Goal: Check status: Check status

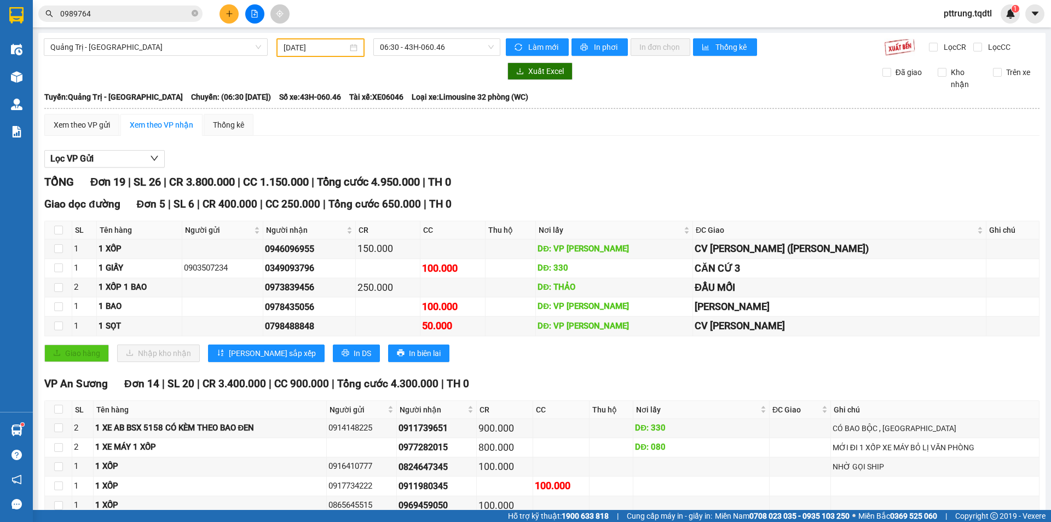
scroll to position [53, 0]
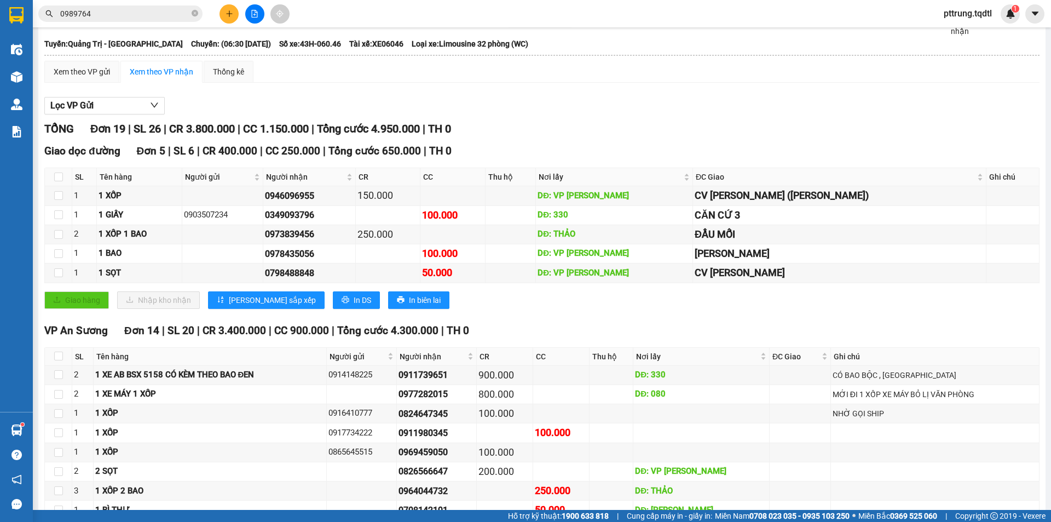
click at [132, 15] on input "0989764" at bounding box center [124, 14] width 129 height 12
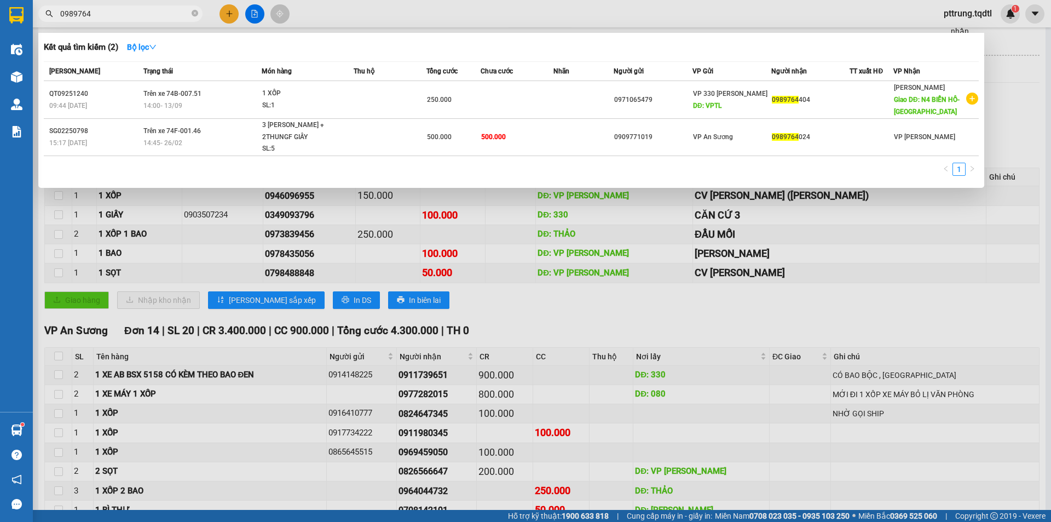
click at [136, 249] on div at bounding box center [525, 261] width 1051 height 522
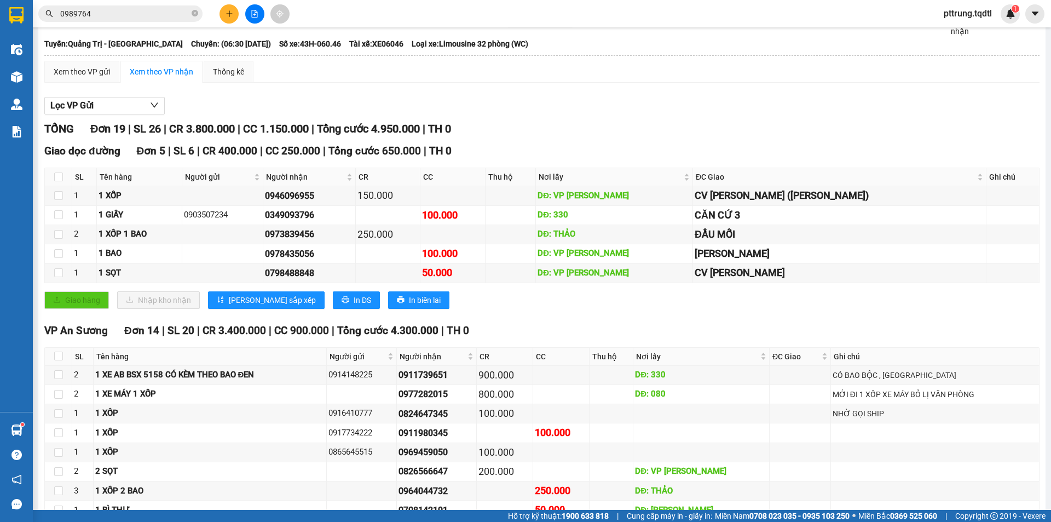
click at [257, 18] on button at bounding box center [254, 13] width 19 height 19
click at [256, 18] on button at bounding box center [254, 13] width 19 height 19
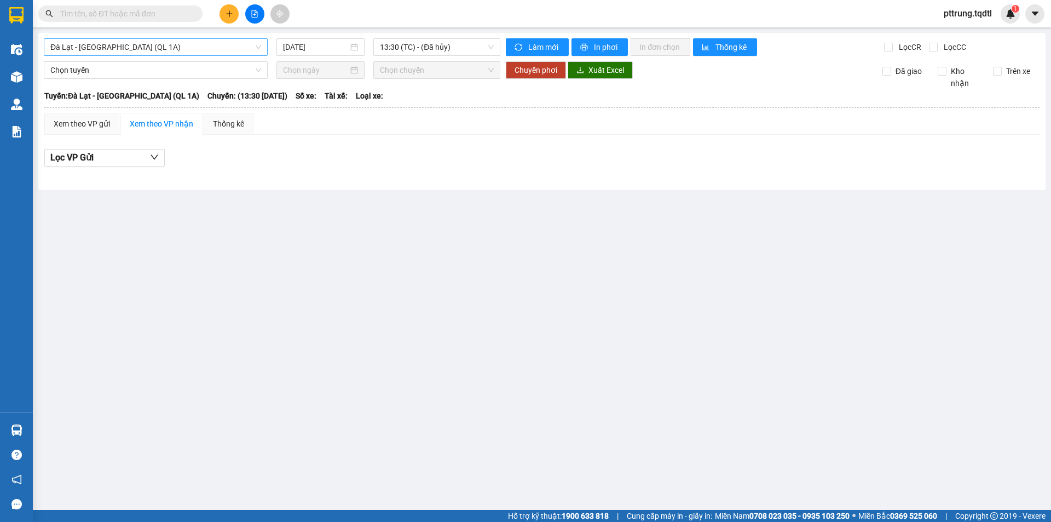
click at [176, 47] on span "Đà Lạt - [GEOGRAPHIC_DATA] (QL 1A)" at bounding box center [155, 47] width 211 height 16
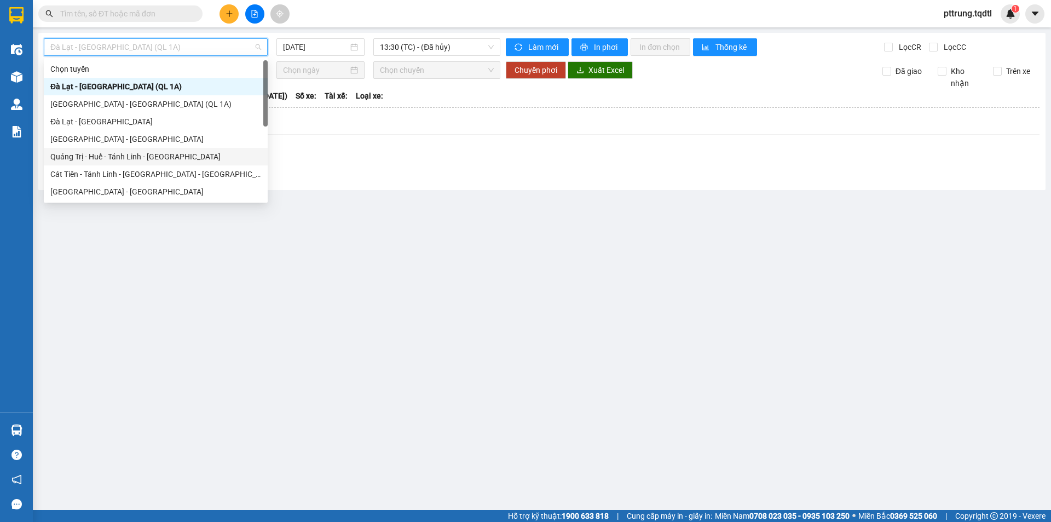
scroll to position [91, 0]
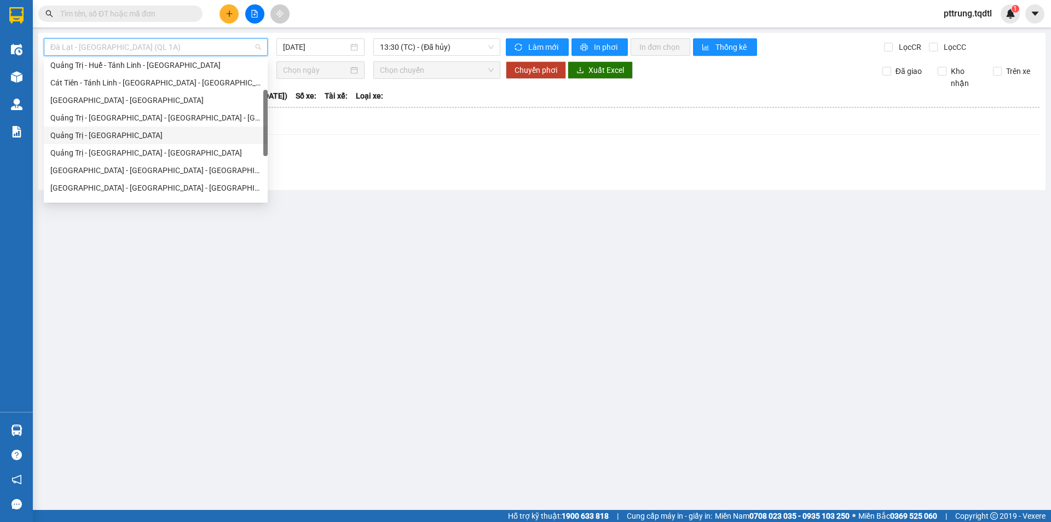
click at [129, 135] on div "Quảng Trị - [GEOGRAPHIC_DATA]" at bounding box center [155, 135] width 211 height 12
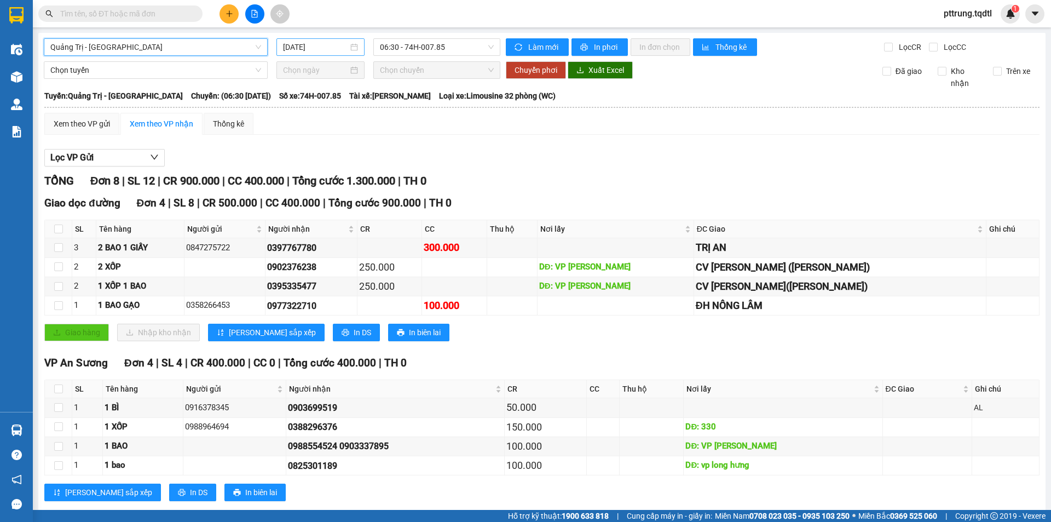
click at [334, 55] on div "[DATE]" at bounding box center [321, 47] width 88 height 18
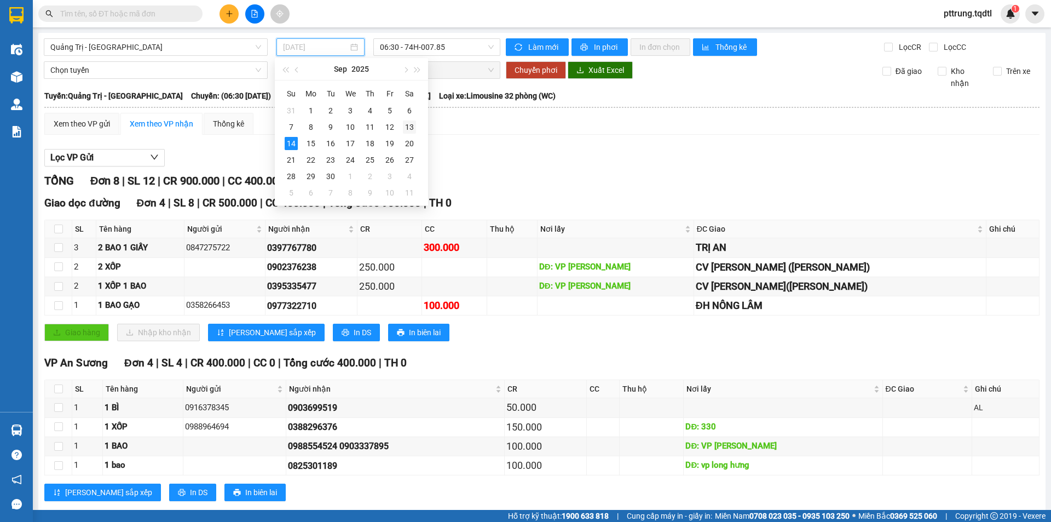
click at [408, 128] on div "13" at bounding box center [409, 126] width 13 height 13
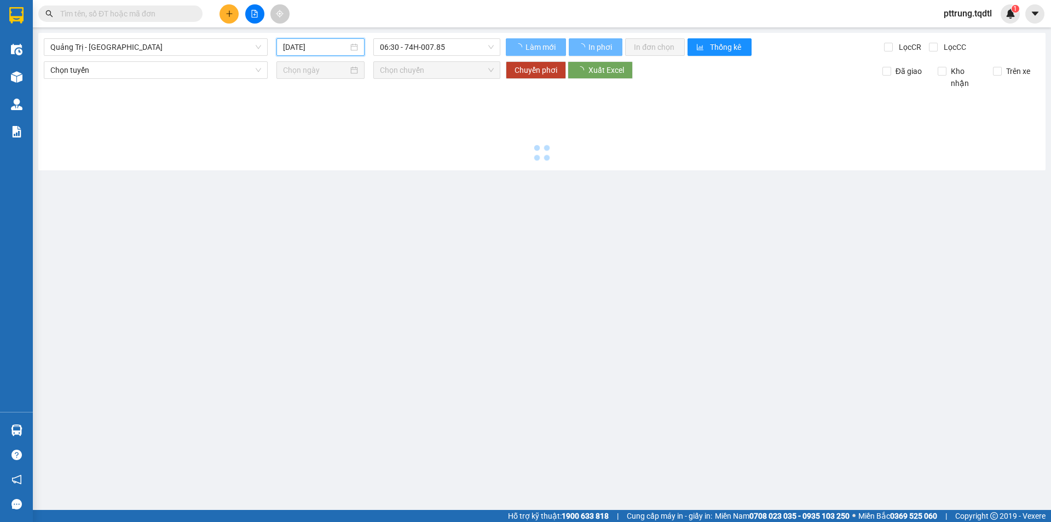
type input "[DATE]"
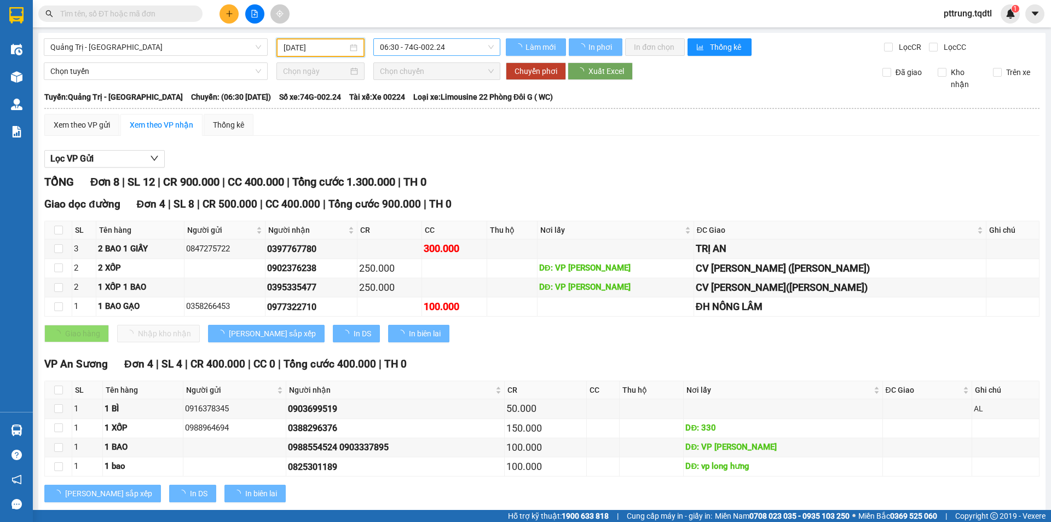
click at [428, 47] on span "06:30 - 74G-002.24" at bounding box center [437, 47] width 114 height 16
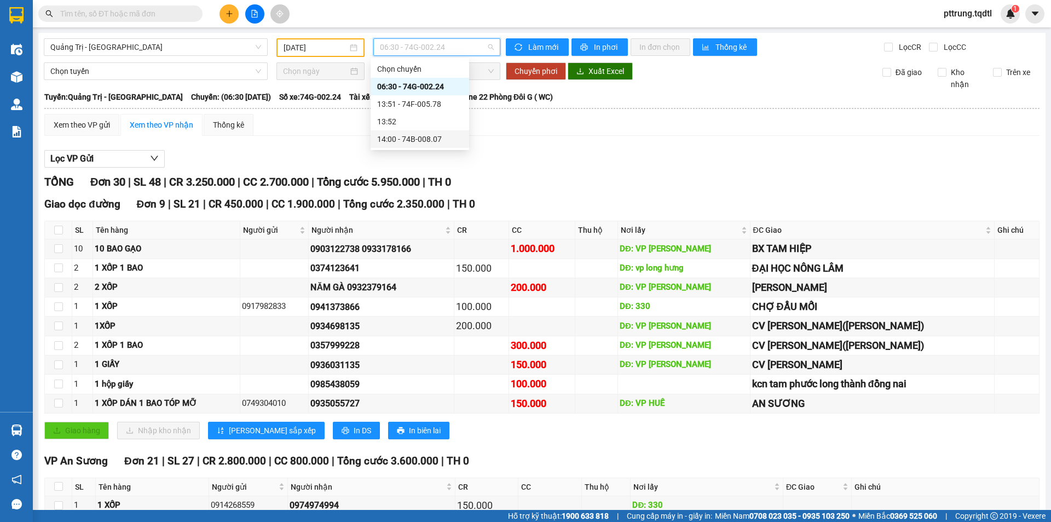
click at [601, 189] on div "TỔNG Đơn 30 | SL 48 | CR 3.250.000 | CC 2.700.000 | Tổng cước 5.950.000 | TH 0" at bounding box center [541, 182] width 995 height 17
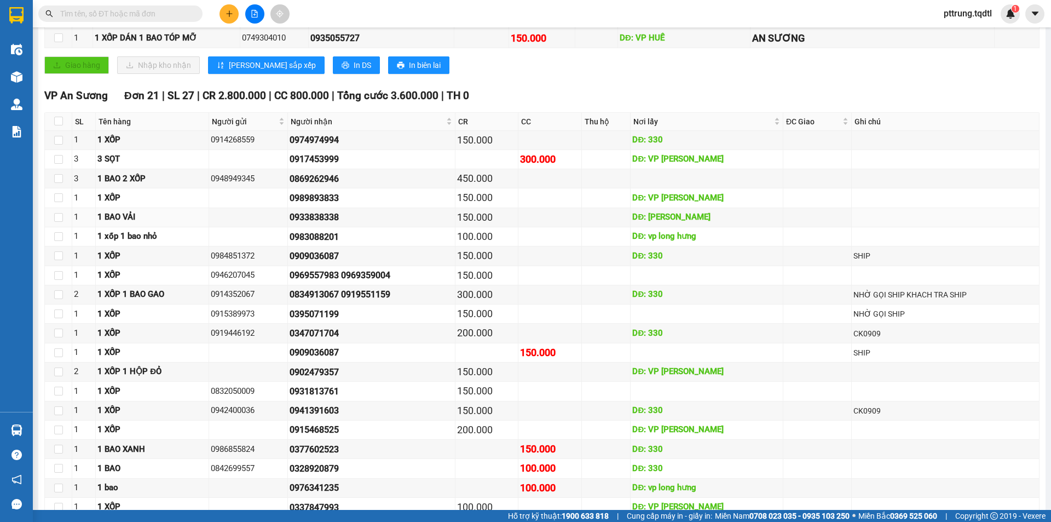
scroll to position [448, 0]
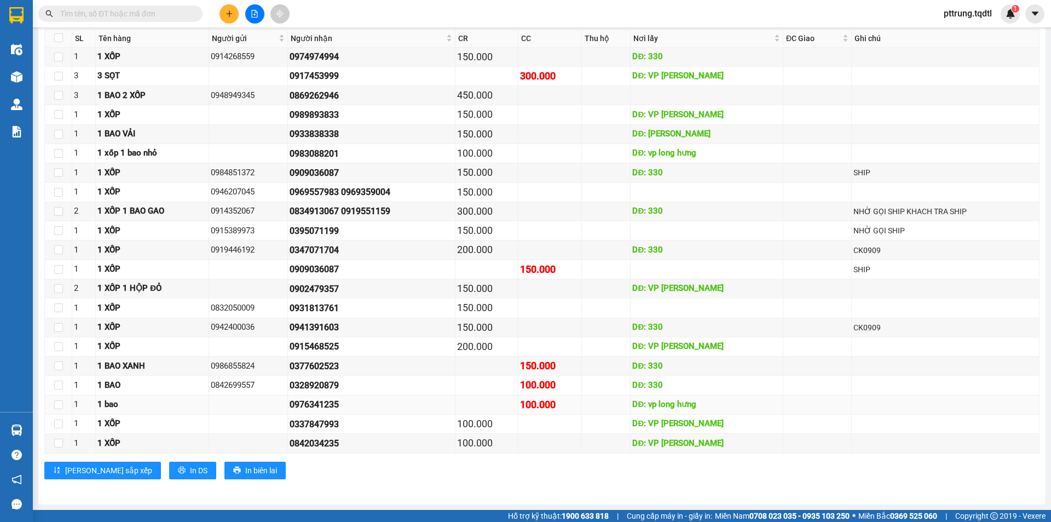
click at [149, 400] on div "1 bao" at bounding box center [152, 404] width 110 height 13
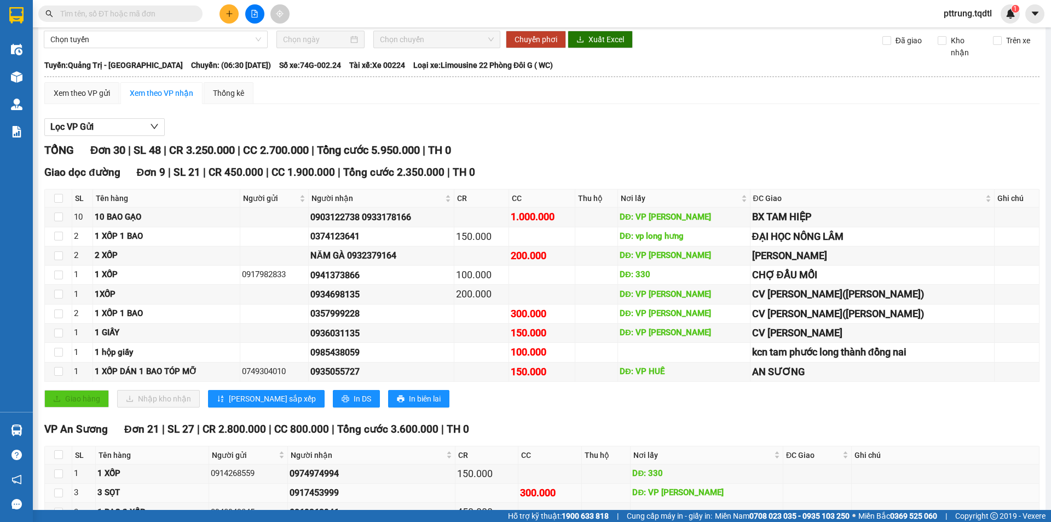
scroll to position [0, 0]
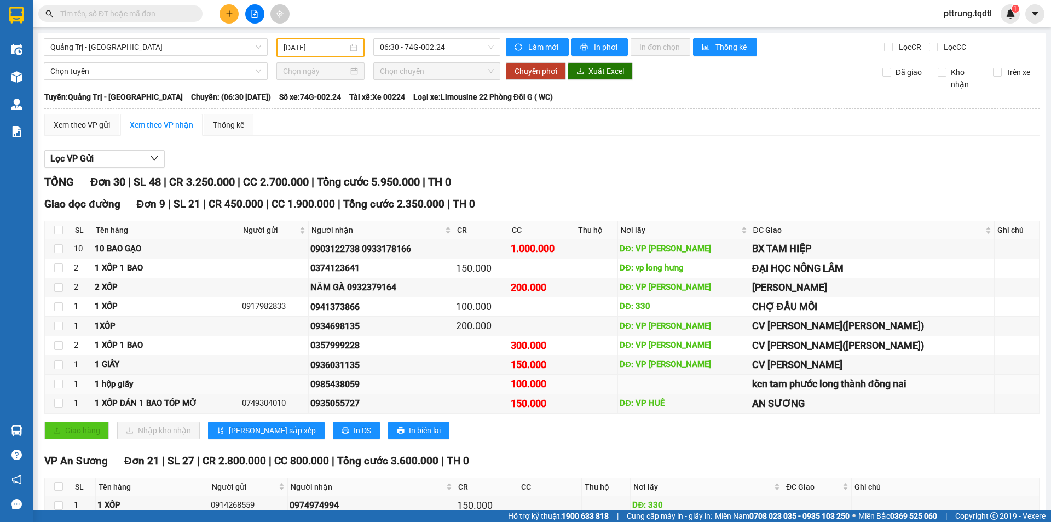
click at [346, 387] on div "0985438059" at bounding box center [381, 384] width 142 height 14
copy div "0985438059"
click at [471, 407] on td at bounding box center [481, 403] width 55 height 19
